Goal: Information Seeking & Learning: Learn about a topic

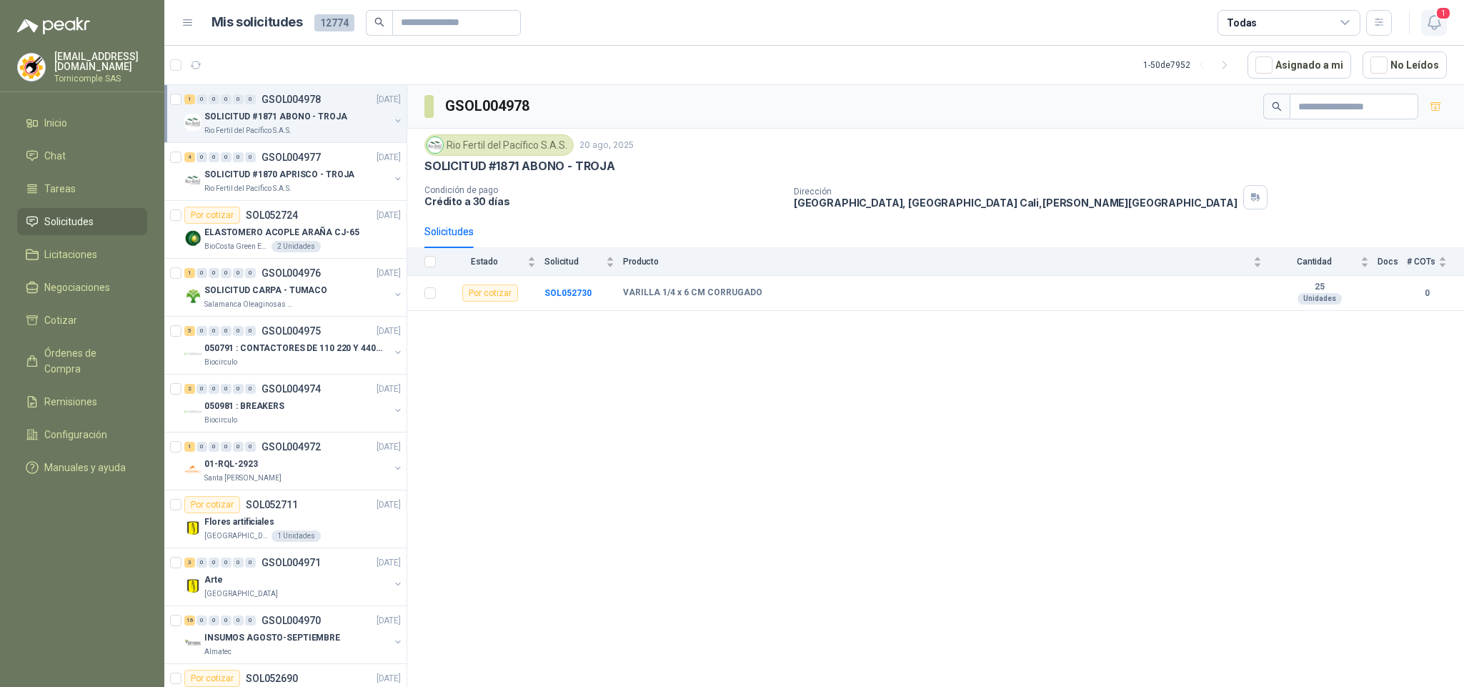
click at [1445, 26] on button "1" at bounding box center [1434, 23] width 26 height 26
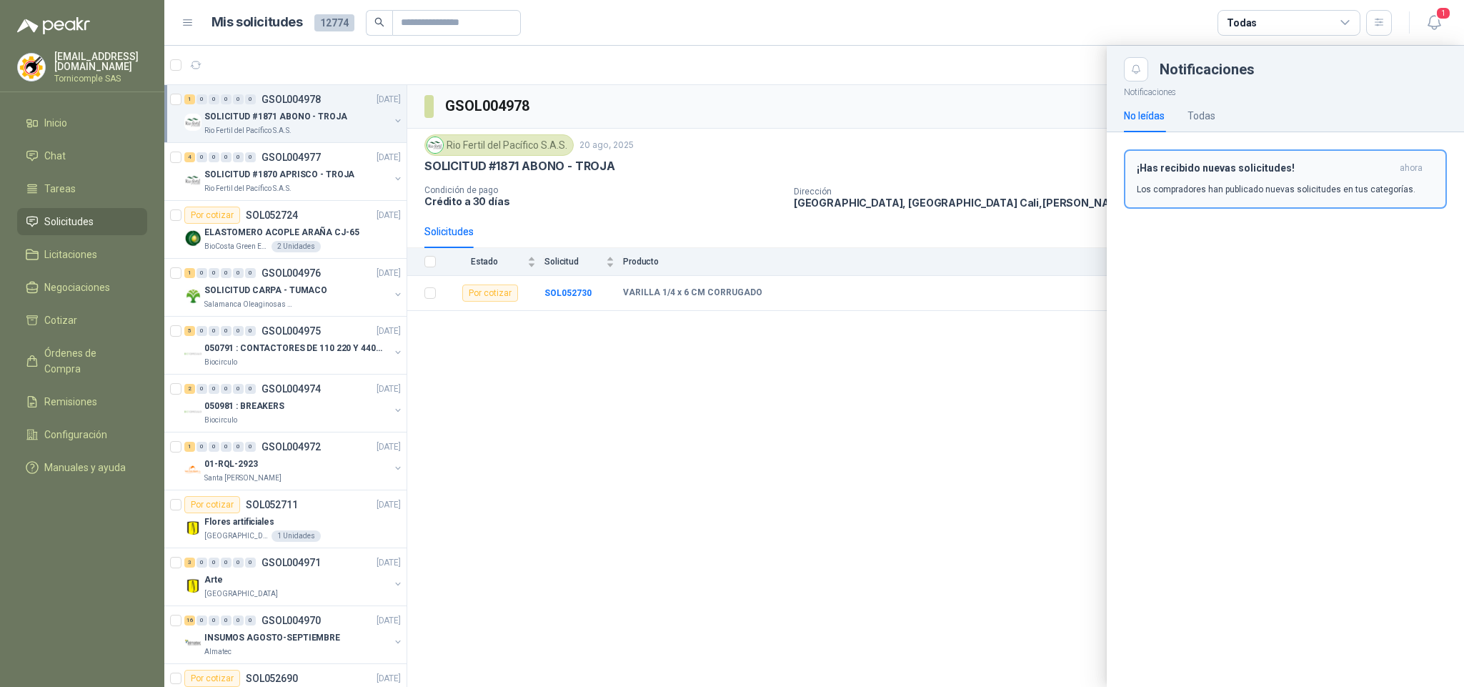
click at [1372, 178] on div "¡Has recibido nuevas solicitudes! ahora Los compradores han publicado nuevas so…" at bounding box center [1285, 179] width 297 height 34
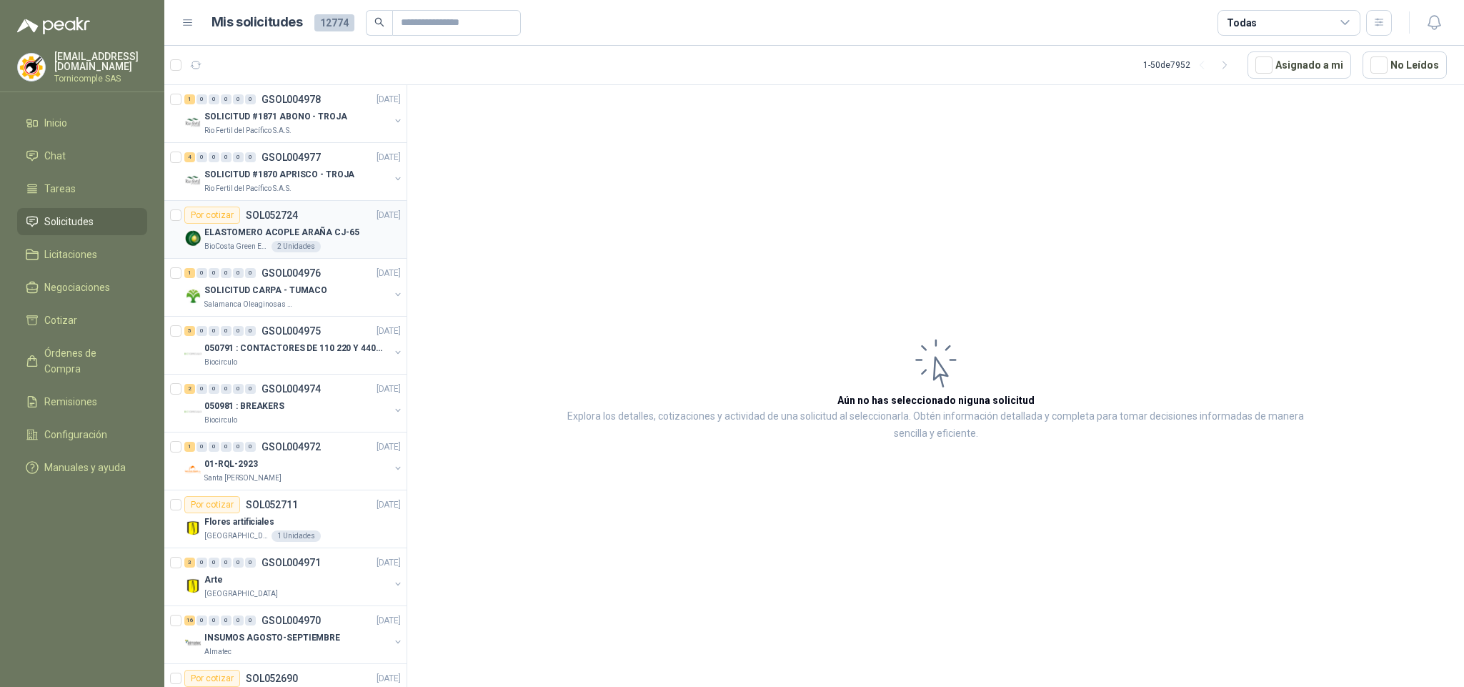
click at [266, 229] on p "ELASTOMERO ACOPLE ARAÑA CJ-65" at bounding box center [281, 233] width 155 height 14
click at [266, 194] on p "Rio Fertil del Pacífico S.A.S." at bounding box center [247, 188] width 87 height 11
drag, startPoint x: 258, startPoint y: 108, endPoint x: 268, endPoint y: 7, distance: 101.3
click at [258, 106] on link "1 0 0 0 0 0 GSOL004978 [DATE] SOLICITUD #1871 ABONO - TROJA Rio Fertil [PERSON_…" at bounding box center [293, 114] width 219 height 46
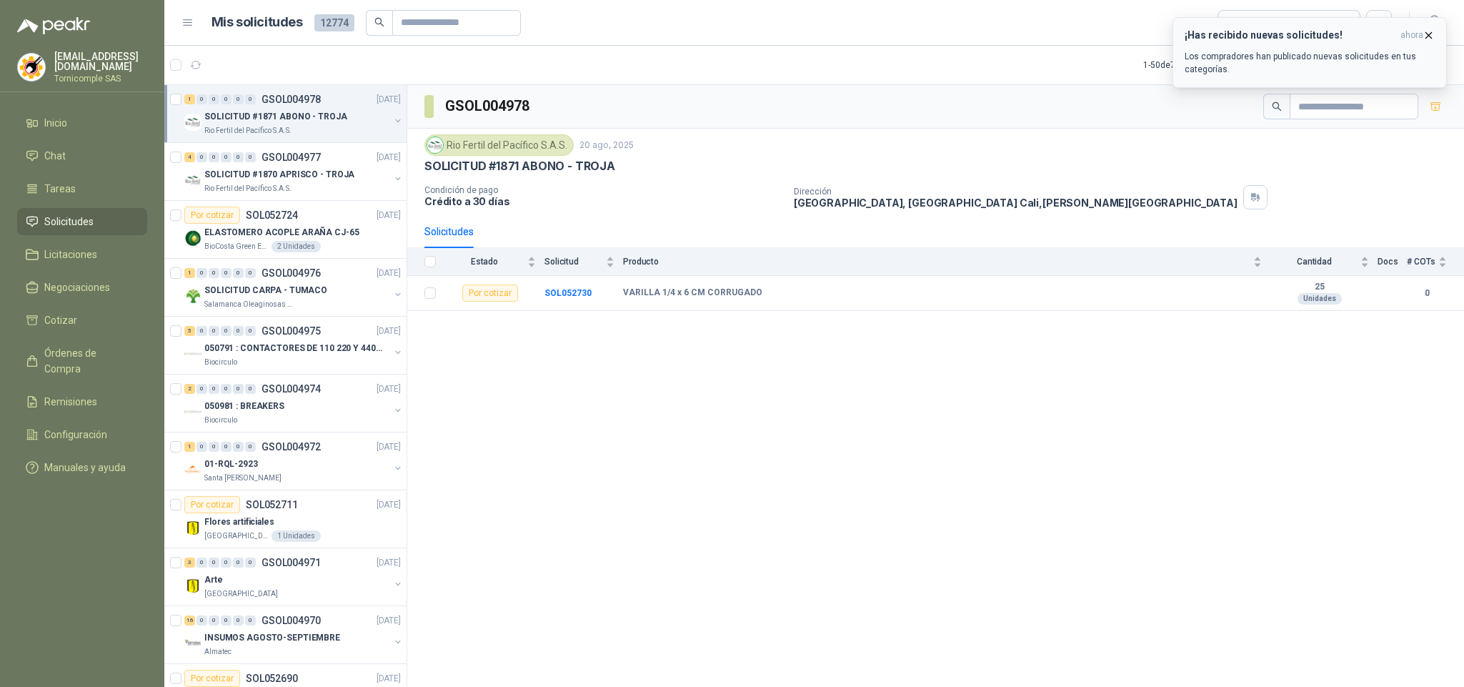
click at [1387, 65] on p "Los compradores han publicado nuevas solicitudes en tus categorías." at bounding box center [1310, 63] width 250 height 26
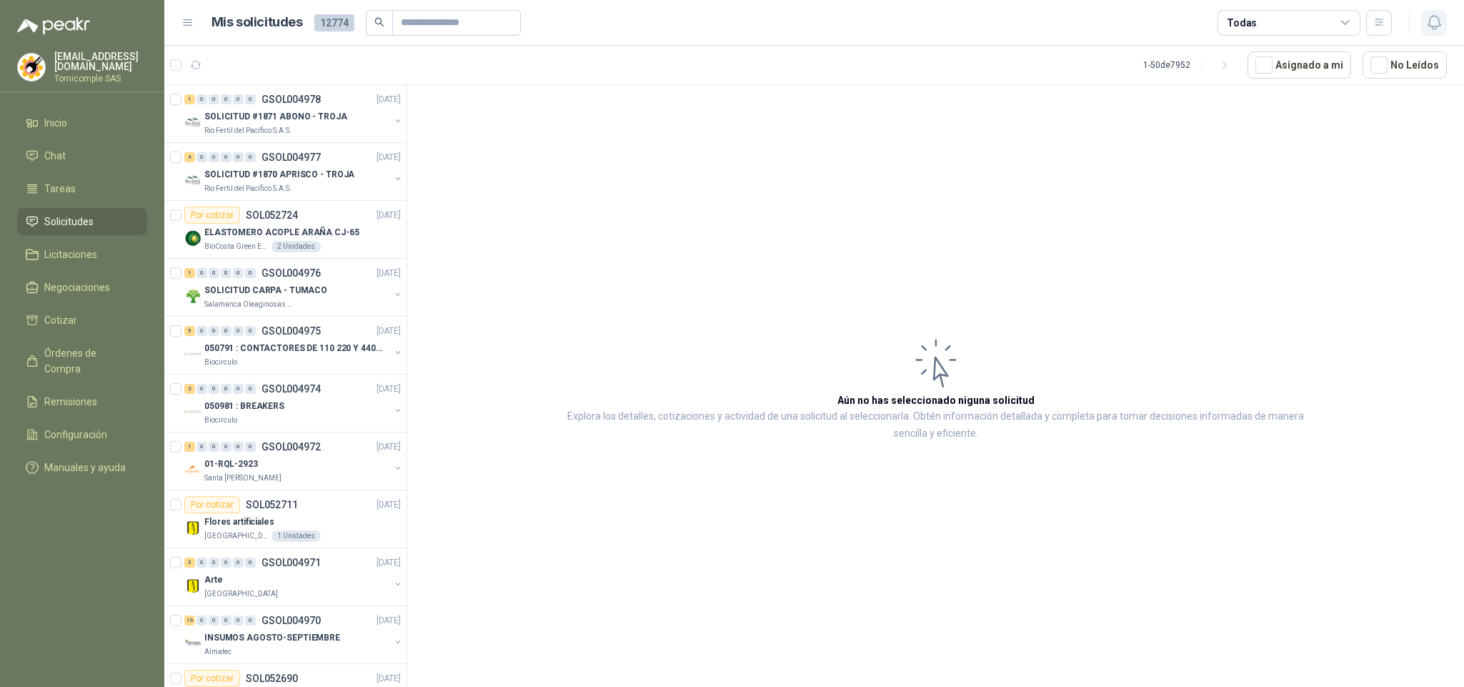
click at [1433, 14] on icon "button" at bounding box center [1435, 23] width 18 height 18
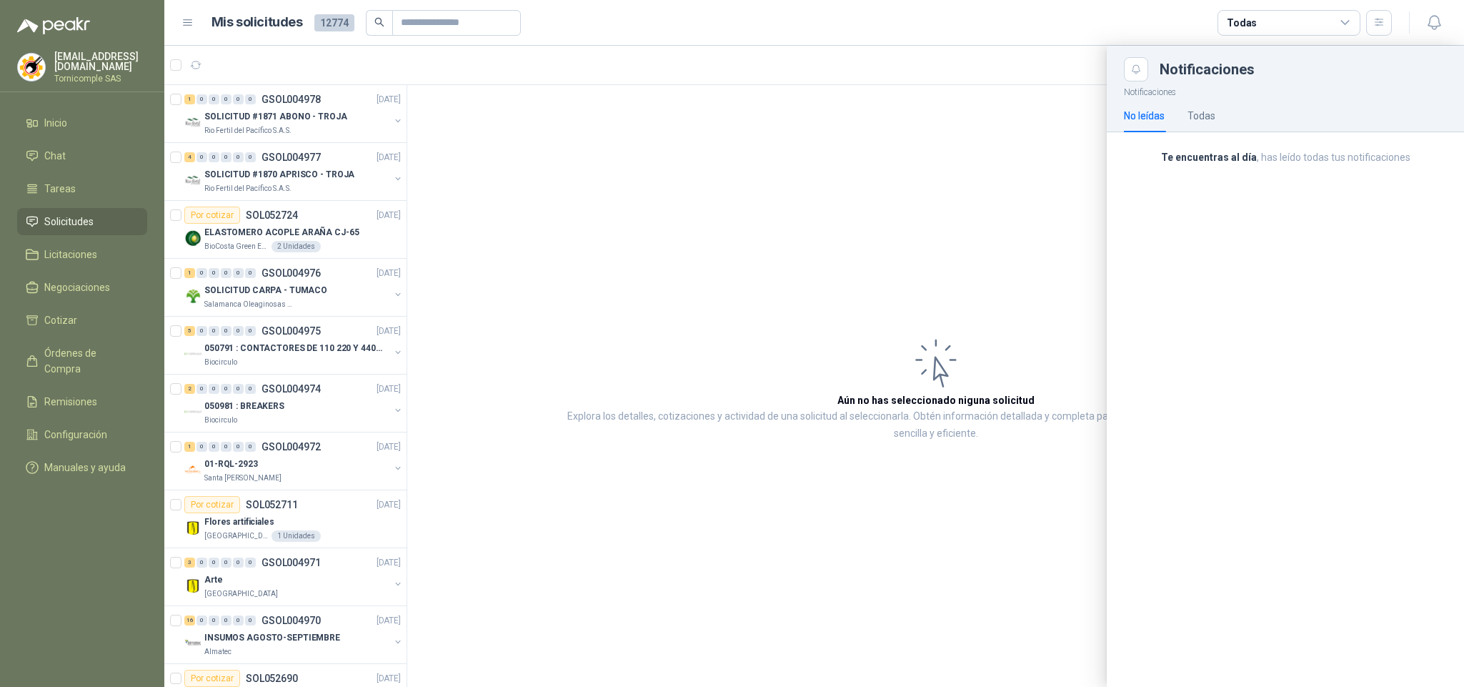
drag, startPoint x: 1287, startPoint y: 222, endPoint x: 774, endPoint y: 162, distance: 516.6
click at [1285, 222] on div "Notificaciones No leídas Todas Te encuentras al día , has leído todas tus notif…" at bounding box center [1285, 383] width 357 height 605
click at [768, 170] on div at bounding box center [814, 366] width 1300 height 641
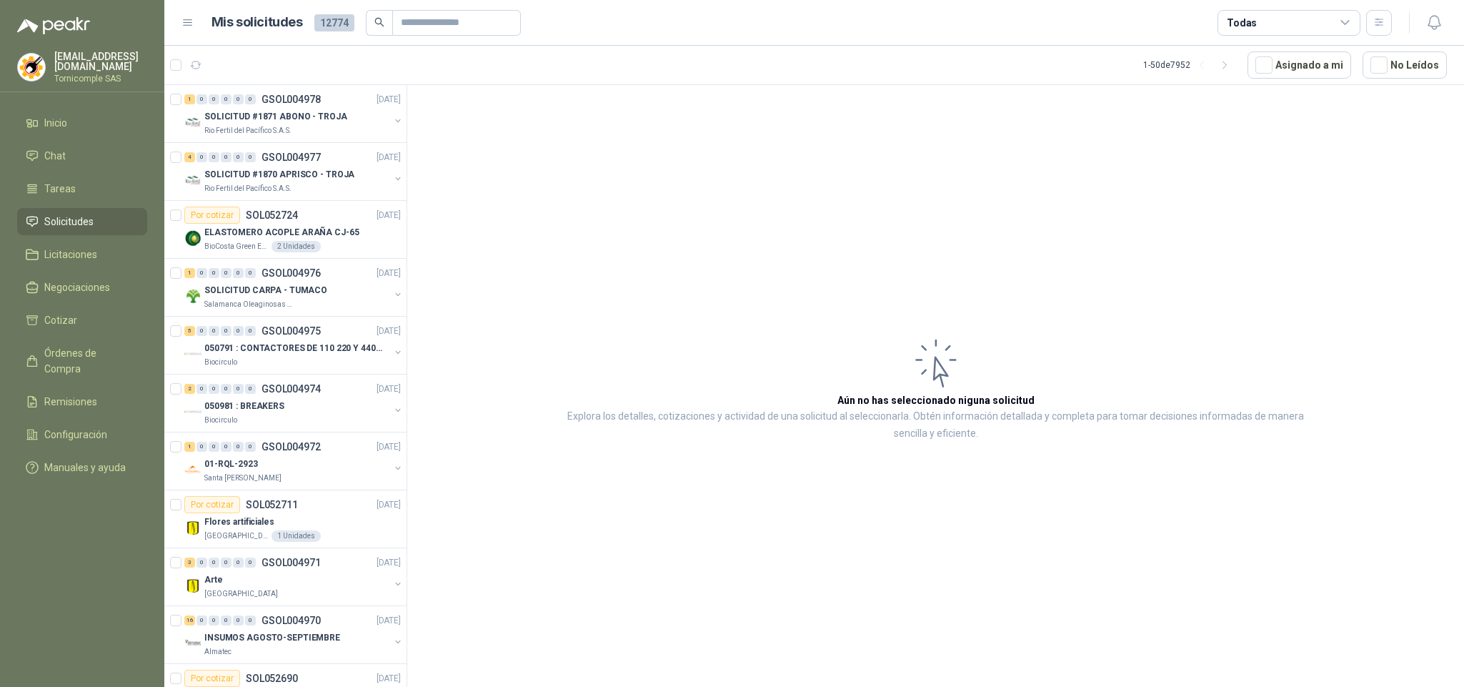
click at [74, 227] on ul "Inicio Chat Tareas Solicitudes Licitaciones Negociaciones Cotizar Órdenes de Co…" at bounding box center [82, 297] width 164 height 377
click at [73, 222] on span "Solicitudes" at bounding box center [68, 222] width 49 height 16
drag, startPoint x: 73, startPoint y: 222, endPoint x: 60, endPoint y: 124, distance: 98.0
click at [71, 208] on link "Solicitudes" at bounding box center [82, 221] width 130 height 27
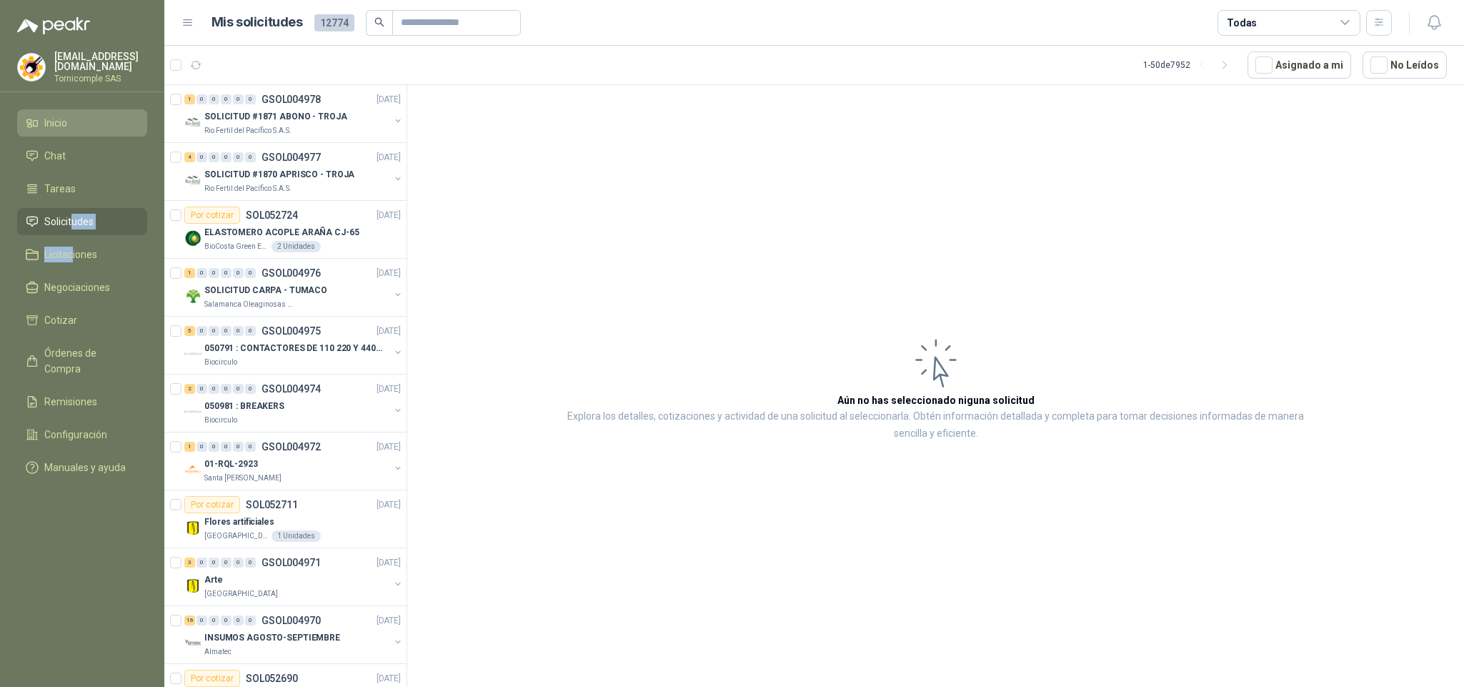
click at [60, 124] on span "Inicio" at bounding box center [55, 123] width 23 height 16
click at [66, 219] on span "Solicitudes" at bounding box center [68, 222] width 49 height 16
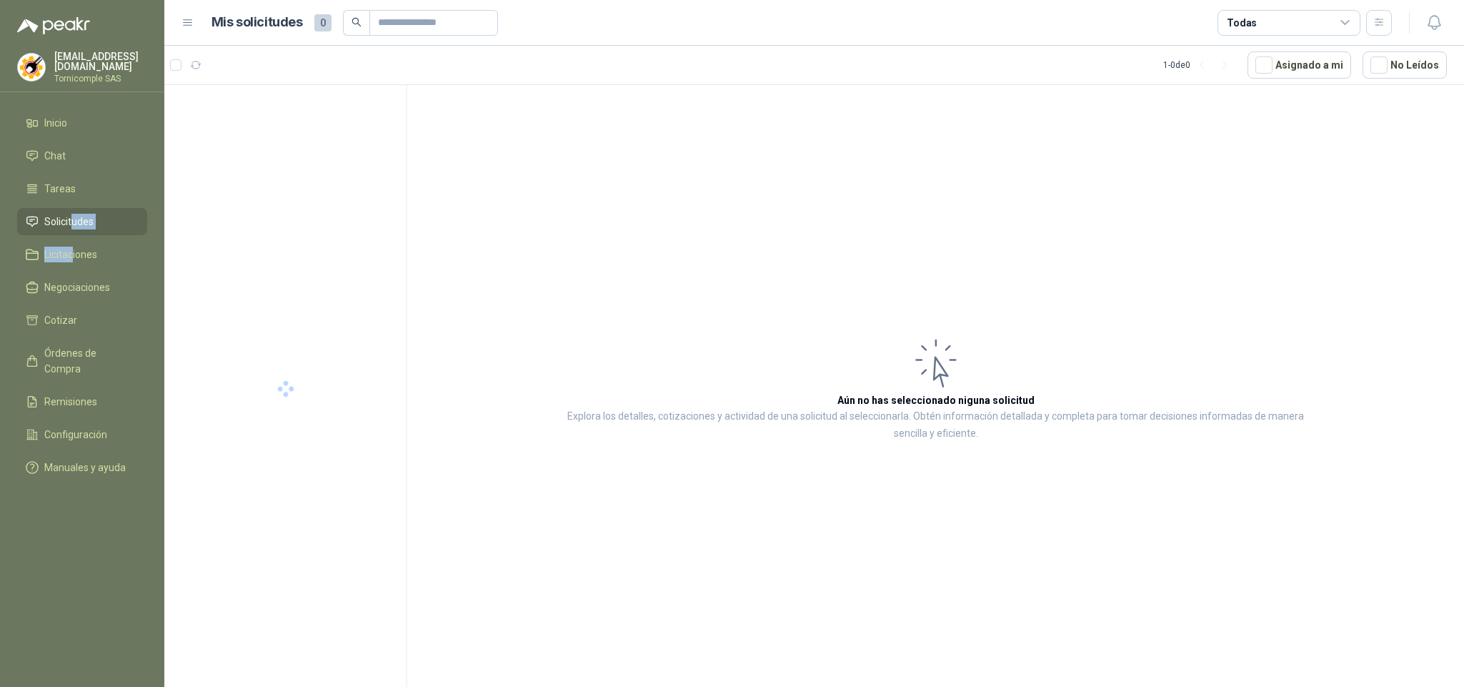
click at [65, 215] on span "Solicitudes" at bounding box center [68, 222] width 49 height 16
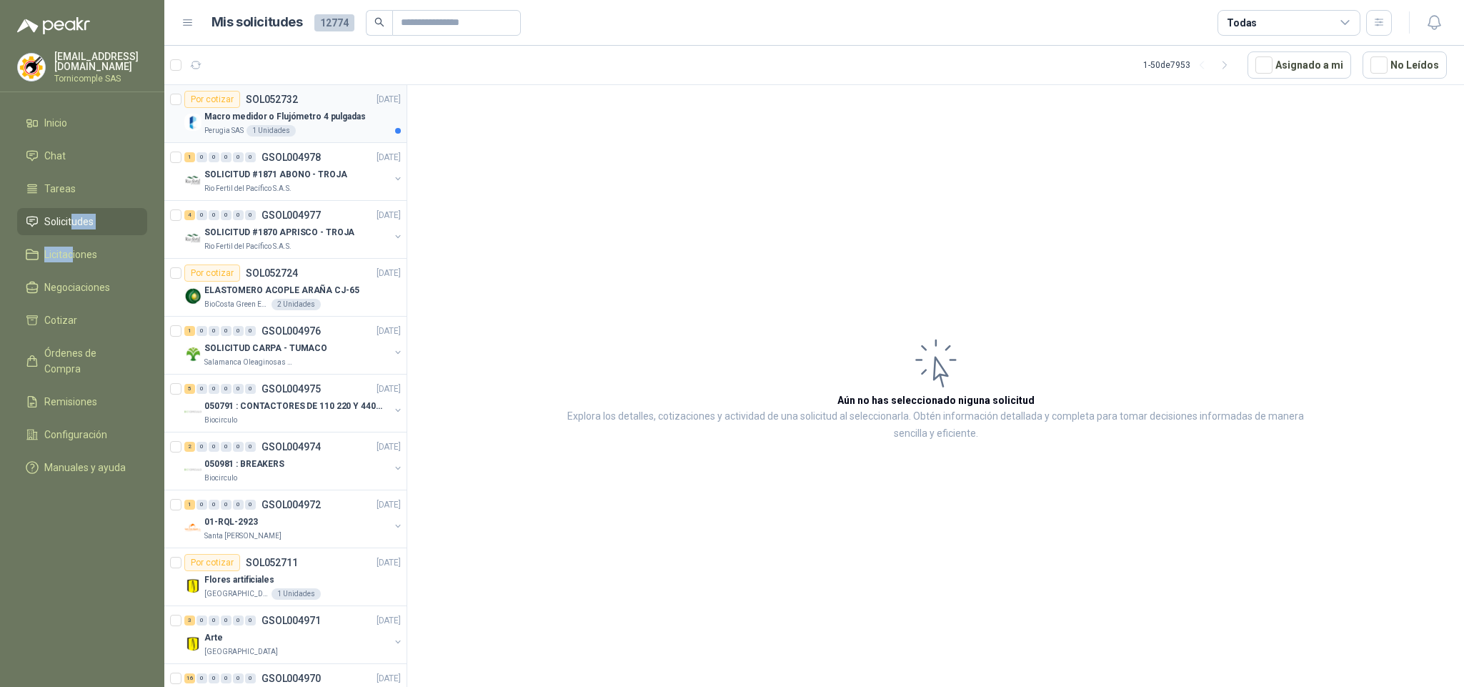
click at [253, 135] on div "1 Unidades" at bounding box center [271, 130] width 49 height 11
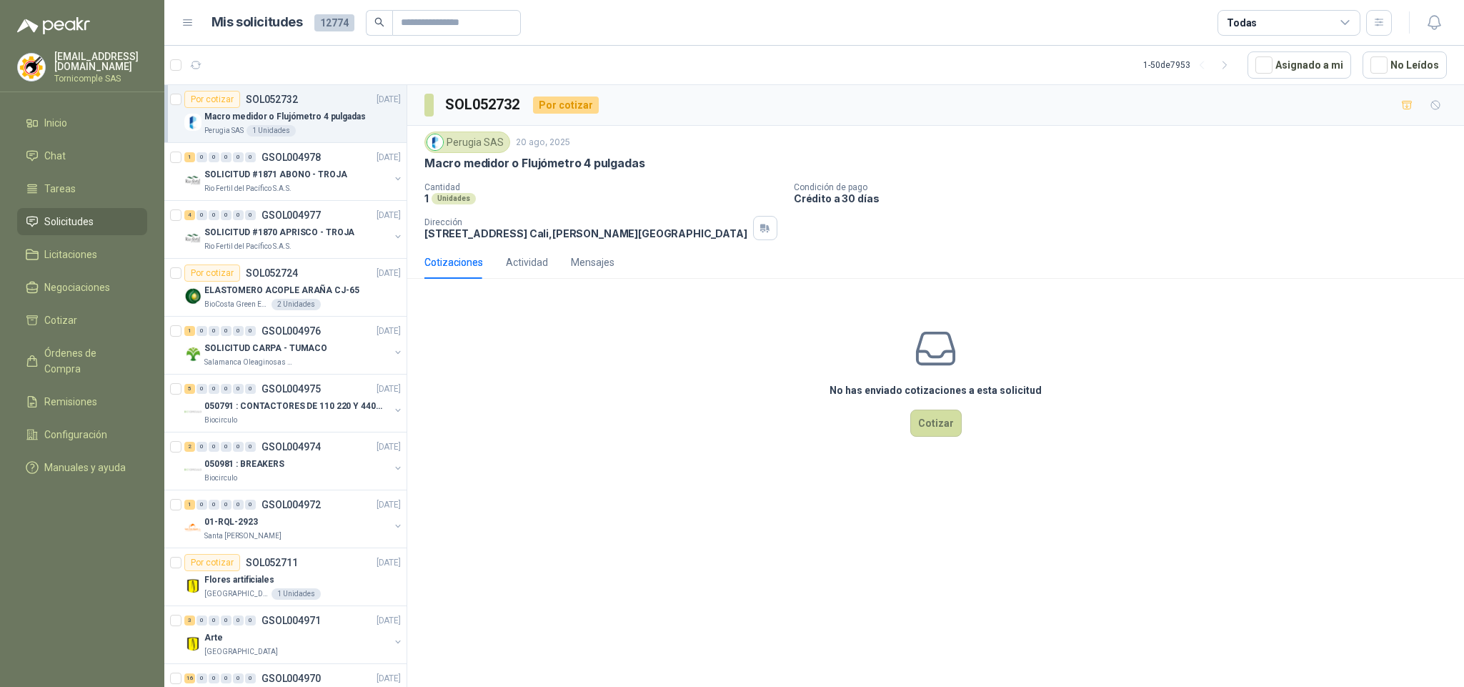
click at [695, 537] on div "SOL052732 Por cotizar Perugia SAS [DATE] Macro medidor o Flujómetro 4 pulgadas …" at bounding box center [935, 388] width 1057 height 607
